Goal: Transaction & Acquisition: Download file/media

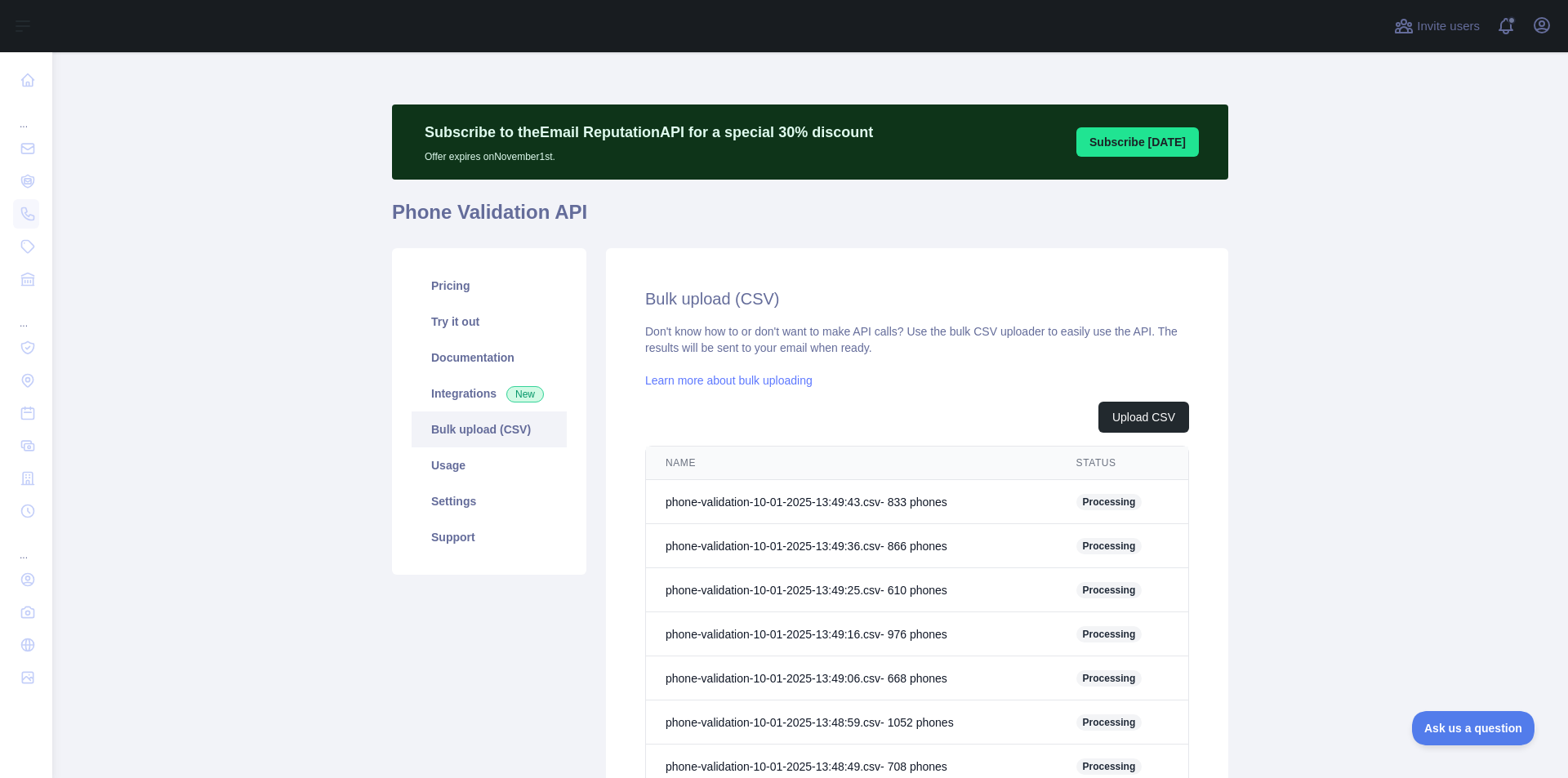
scroll to position [245, 0]
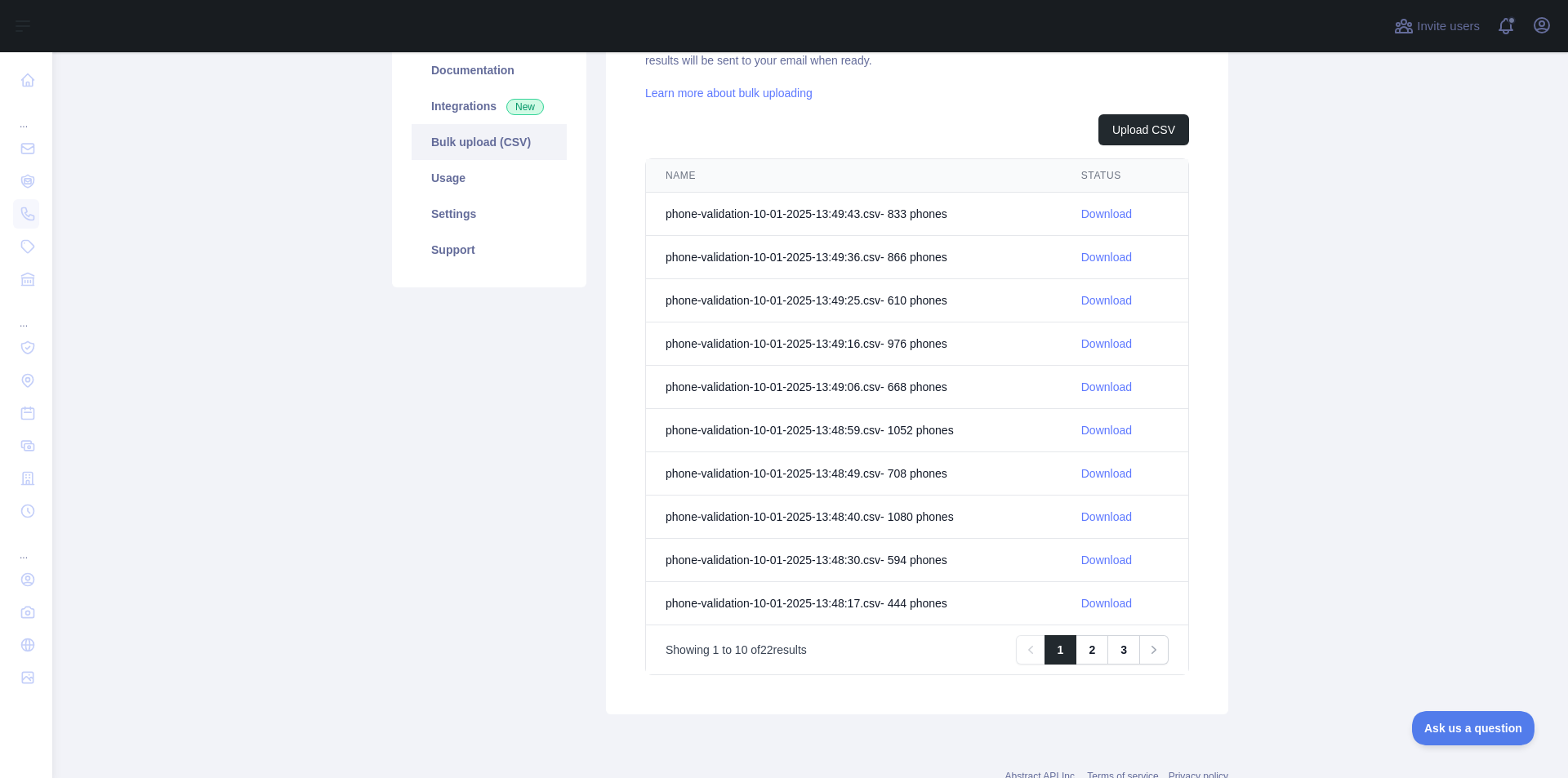
scroll to position [327, 0]
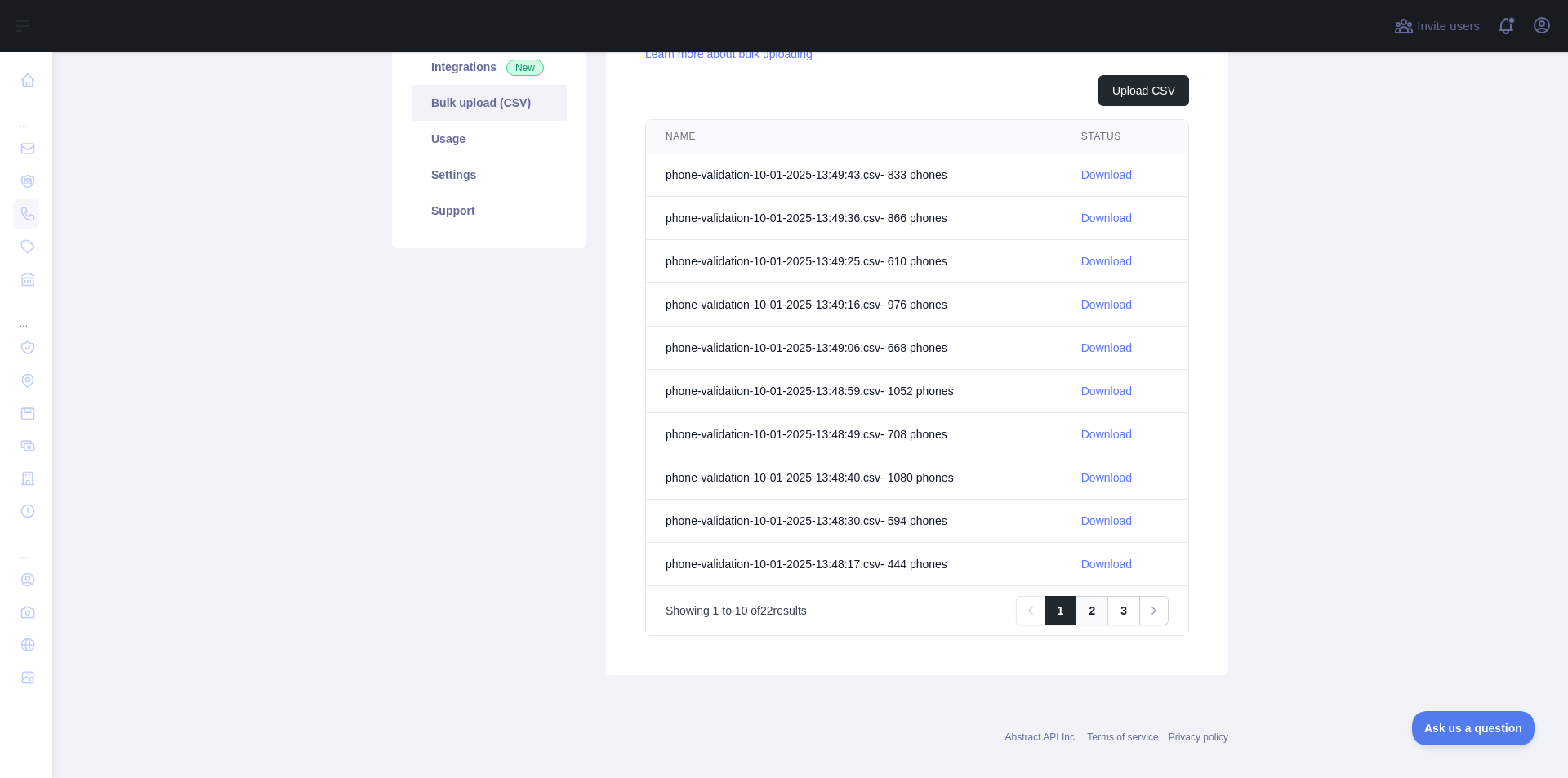
click at [1086, 611] on link "2" at bounding box center [1091, 611] width 33 height 29
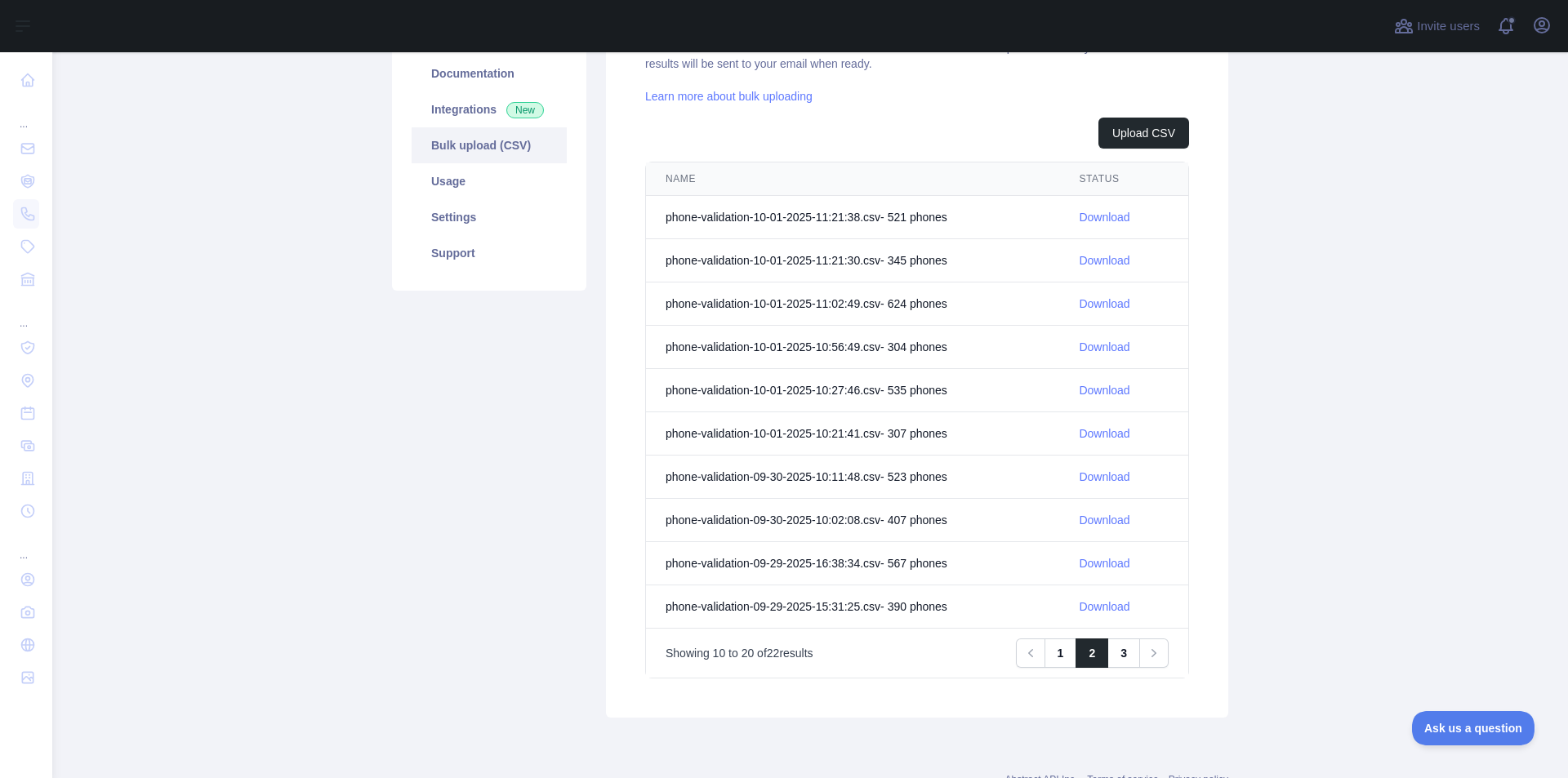
scroll to position [245, 0]
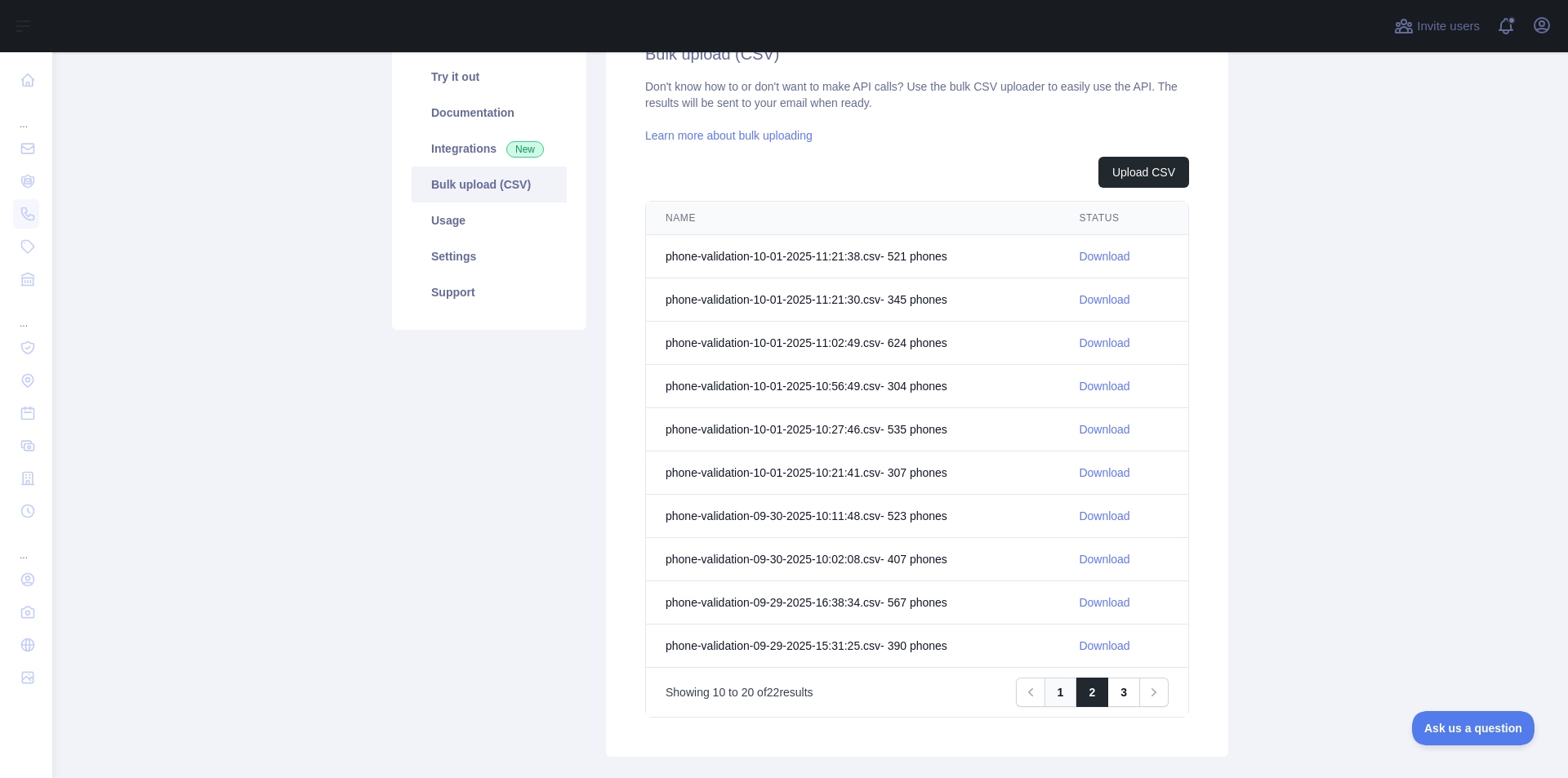
click at [1051, 688] on link "1" at bounding box center [1060, 692] width 33 height 29
click at [1102, 604] on link "Download" at bounding box center [1107, 602] width 51 height 13
click at [1403, 390] on main "Subscribe to the Email Reputation API for a special 30 % discount Offer expires…" at bounding box center [809, 415] width 1515 height 726
click at [1101, 561] on link "Download" at bounding box center [1107, 560] width 51 height 13
click at [1348, 579] on main "Subscribe to the Email Reputation API for a special 30 % discount Offer expires…" at bounding box center [809, 415] width 1515 height 726
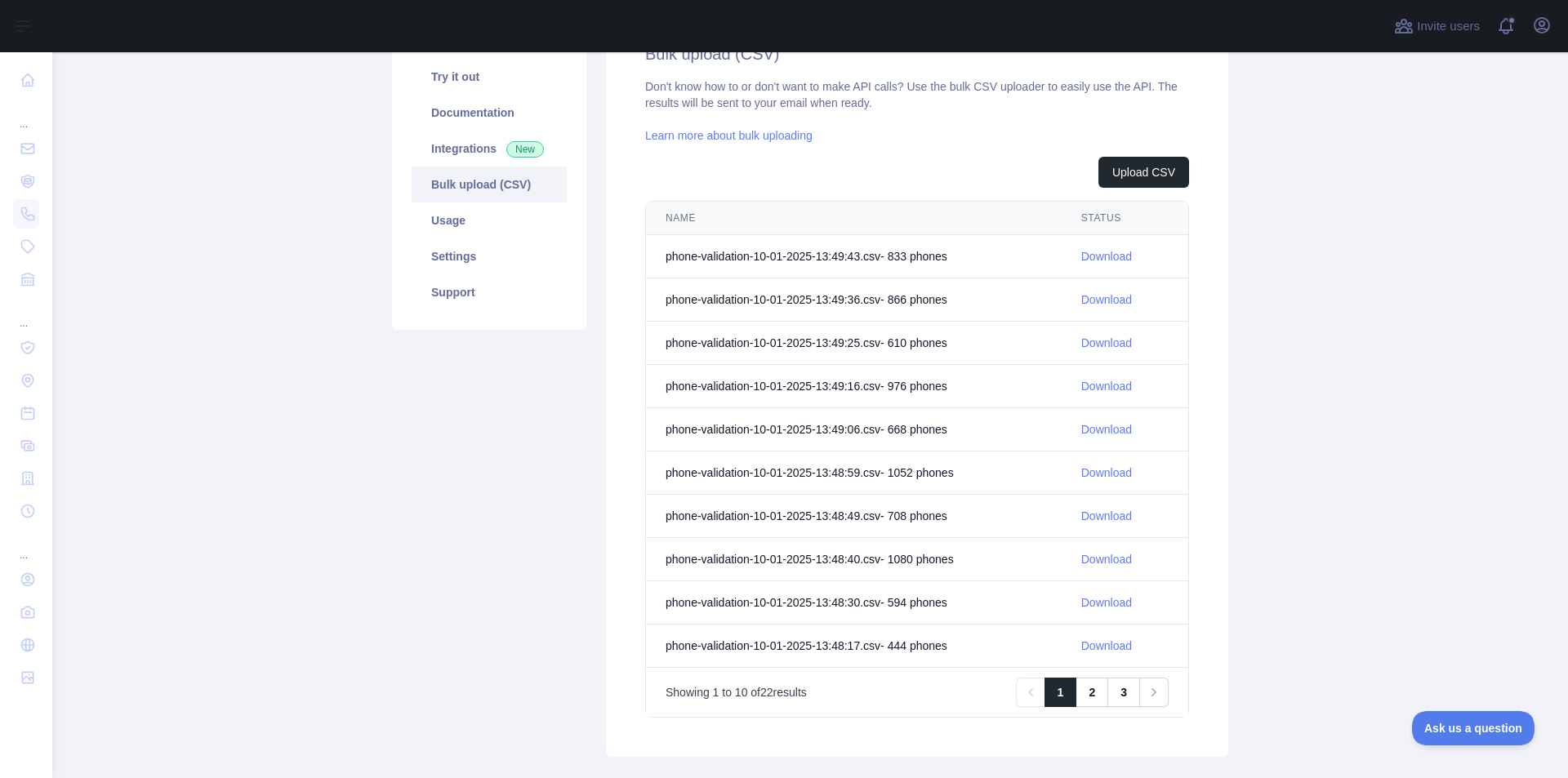
click at [1090, 515] on link "Download" at bounding box center [1107, 516] width 51 height 13
click at [660, 775] on div "Subscribe to the Email Reputation API for a special 30 % discount Offer expires…" at bounding box center [809, 313] width 836 height 934
click at [660, 776] on div "Subscribe to the Email Reputation API for a special 30 % discount Offer expires…" at bounding box center [809, 313] width 836 height 934
click at [1281, 318] on main "Subscribe to the Email Reputation API for a special 30 % discount Offer expires…" at bounding box center [809, 415] width 1515 height 726
click at [1096, 478] on link "Download" at bounding box center [1107, 473] width 51 height 13
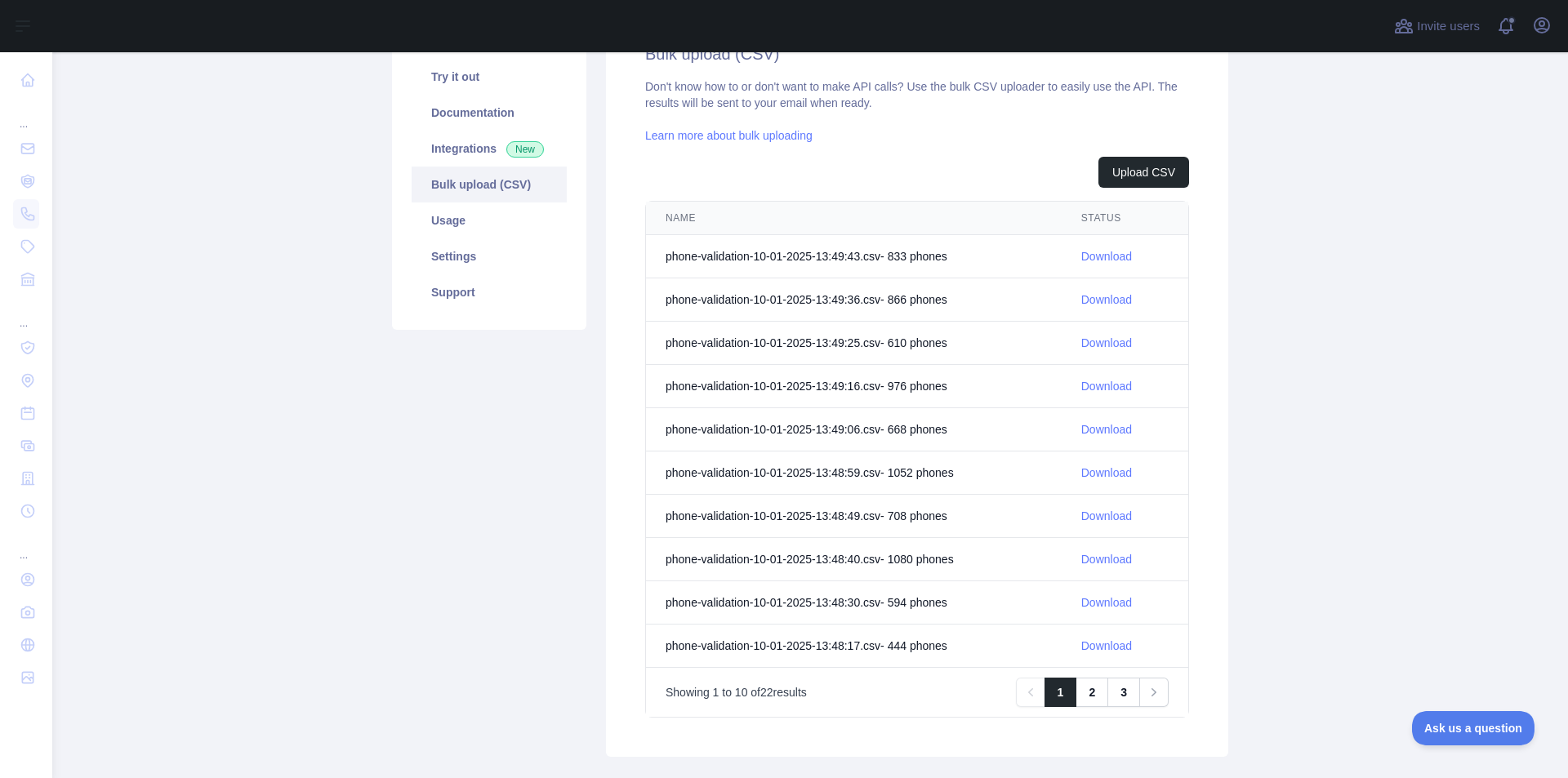
click at [1344, 551] on main "Subscribe to the Email Reputation API for a special 30 % discount Offer expires…" at bounding box center [809, 415] width 1515 height 726
click at [1372, 424] on main "Subscribe to the Email Reputation API for a special 30 % discount Offer expires…" at bounding box center [809, 415] width 1515 height 726
click at [1354, 474] on main "Subscribe to the Email Reputation API for a special 30 % discount Offer expires…" at bounding box center [809, 415] width 1515 height 726
click at [1098, 427] on link "Download" at bounding box center [1107, 429] width 51 height 13
click at [1096, 388] on link "Download" at bounding box center [1107, 386] width 51 height 13
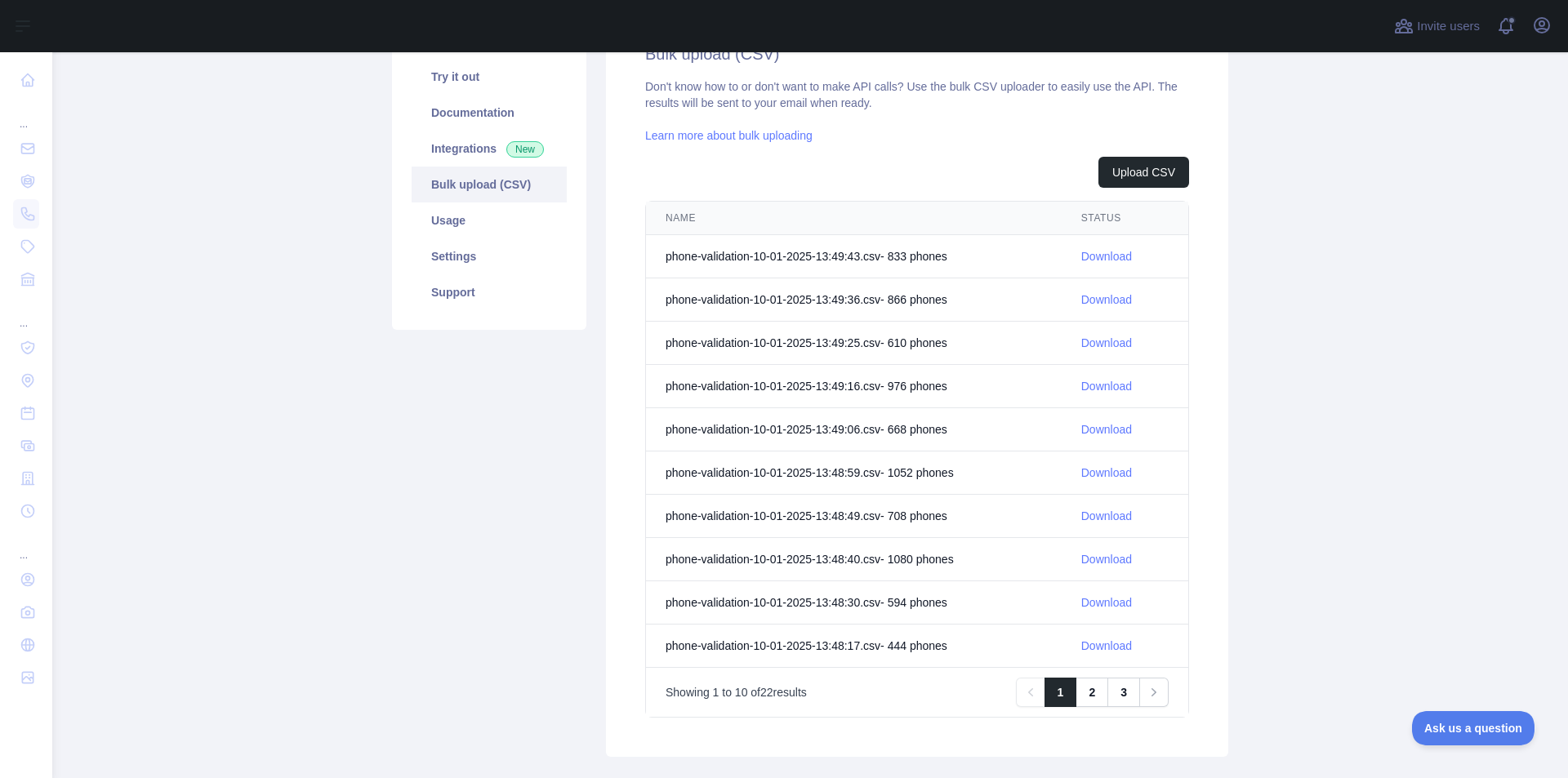
click at [1411, 348] on main "Subscribe to the Email Reputation API for a special 30 % discount Offer expires…" at bounding box center [809, 415] width 1515 height 726
click at [1106, 344] on link "Download" at bounding box center [1107, 343] width 51 height 13
click at [1318, 247] on main "Subscribe to the Email Reputation API for a special 30 % discount Offer expires…" at bounding box center [809, 415] width 1515 height 726
click at [1097, 297] on link "Download" at bounding box center [1107, 299] width 51 height 13
click at [1380, 183] on main "Subscribe to the Email Reputation API for a special 30 % discount Offer expires…" at bounding box center [809, 415] width 1515 height 726
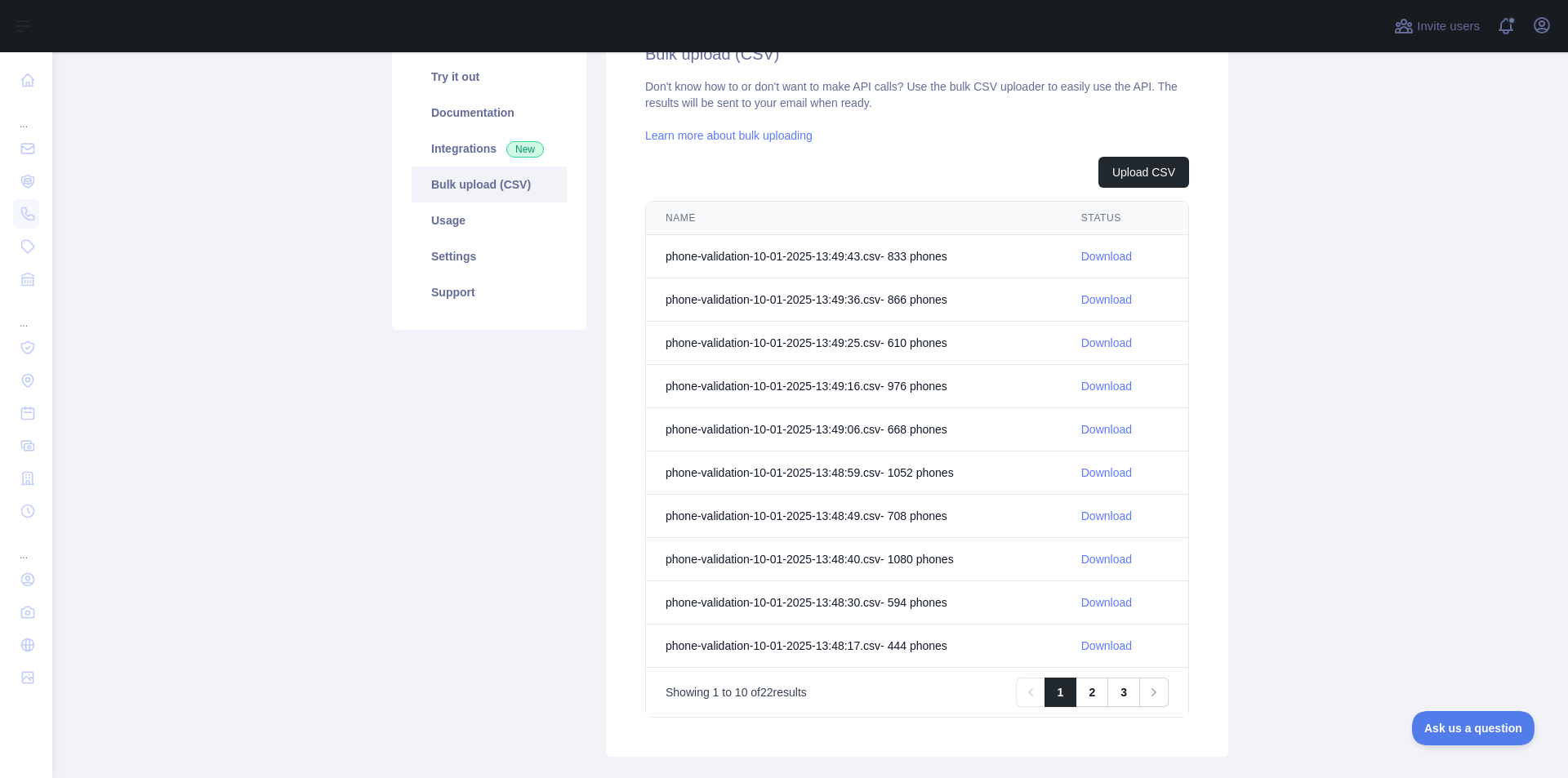
click at [1101, 256] on link "Download" at bounding box center [1107, 257] width 51 height 13
click at [1316, 311] on main "Subscribe to the Email Reputation API for a special 30 % discount Offer expires…" at bounding box center [809, 415] width 1515 height 726
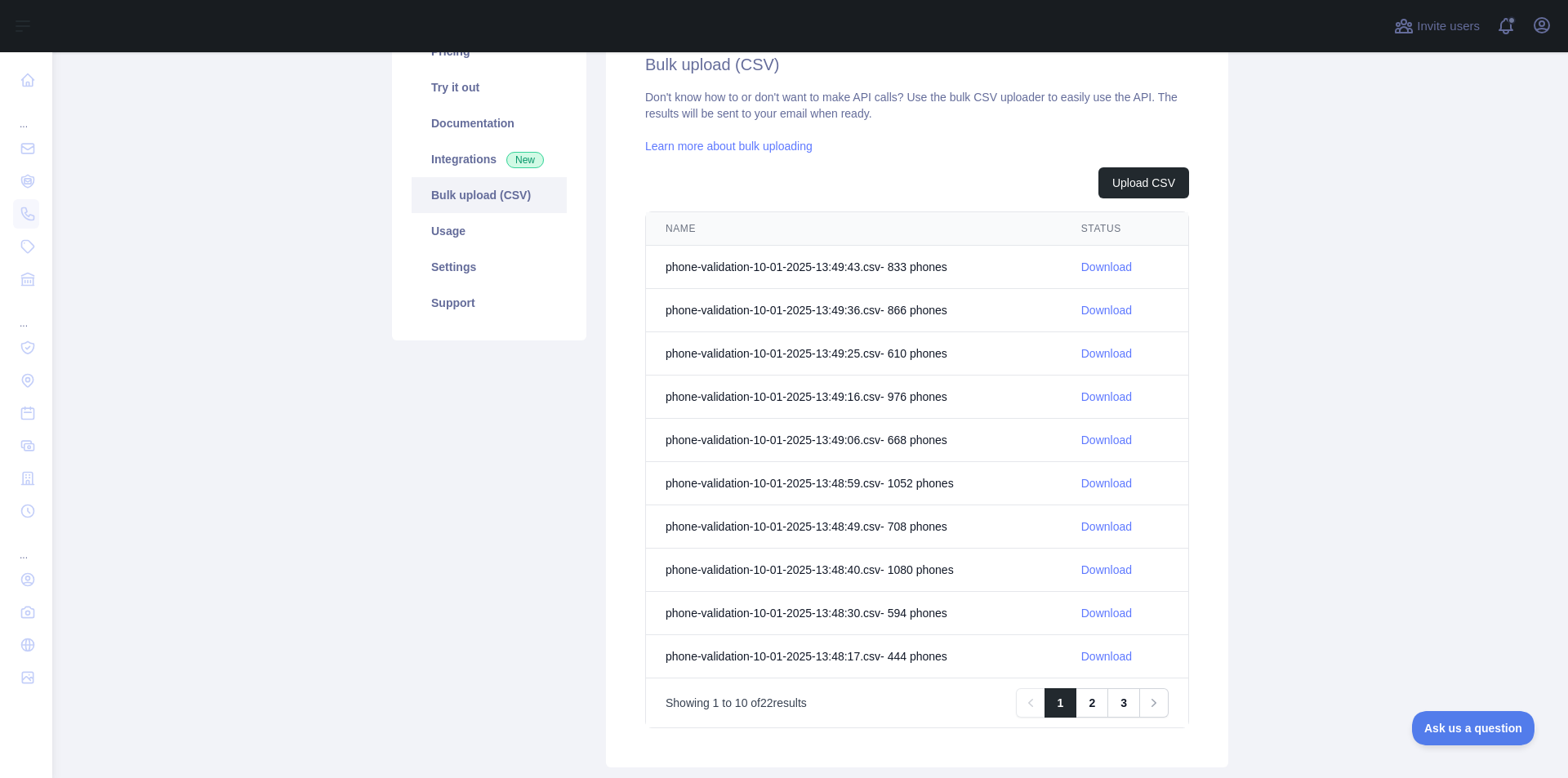
scroll to position [82, 0]
